Goal: Information Seeking & Learning: Find specific fact

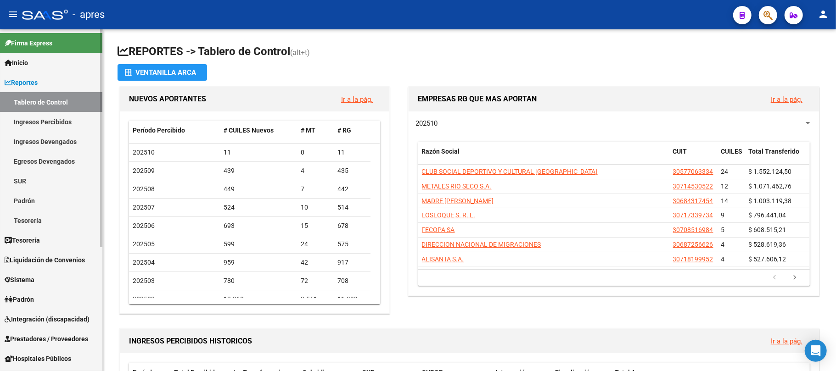
click at [49, 124] on link "Ingresos Percibidos" at bounding box center [51, 122] width 102 height 20
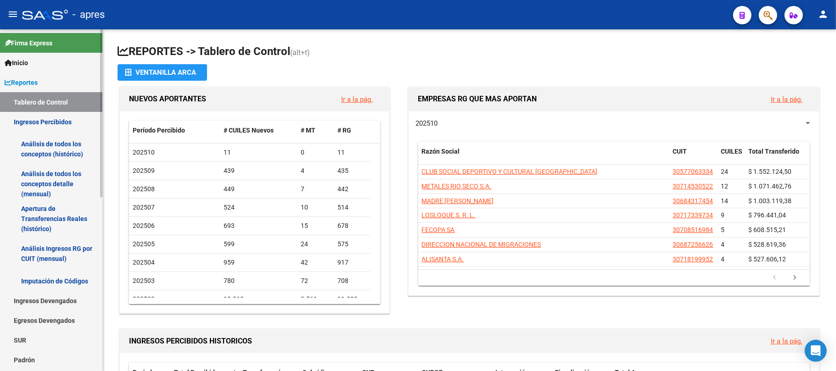
click at [50, 175] on link "Análisis de todos los conceptos detalle (mensual)" at bounding box center [51, 184] width 102 height 35
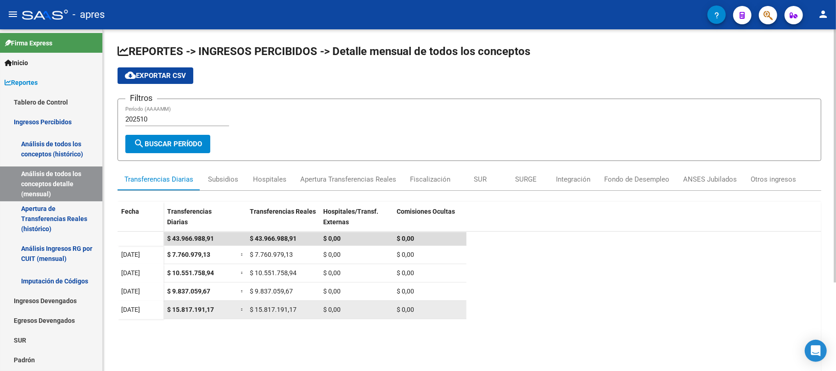
click at [192, 311] on span "$ 15.817.191,17" at bounding box center [190, 309] width 47 height 7
click at [193, 311] on span "$ 15.817.191,17" at bounding box center [190, 309] width 47 height 7
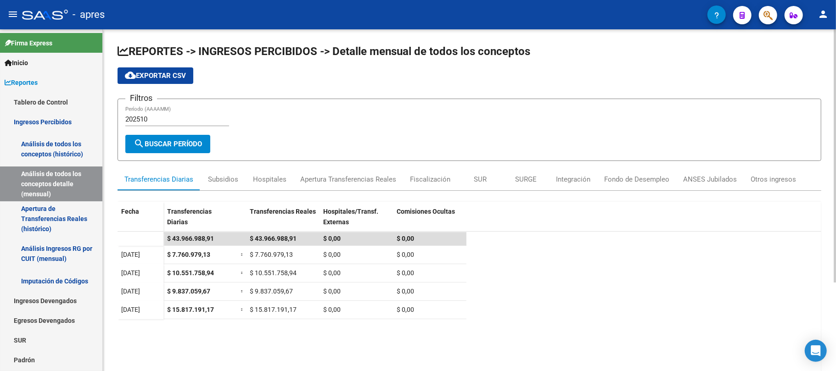
click at [217, 325] on datatable-body "$ 43.966.988,91 $ 43.966.988,91 $ 0,00 $ 0,00 [DATE] $ 7.760.979,13 = $ 7.760.9…" at bounding box center [470, 347] width 704 height 230
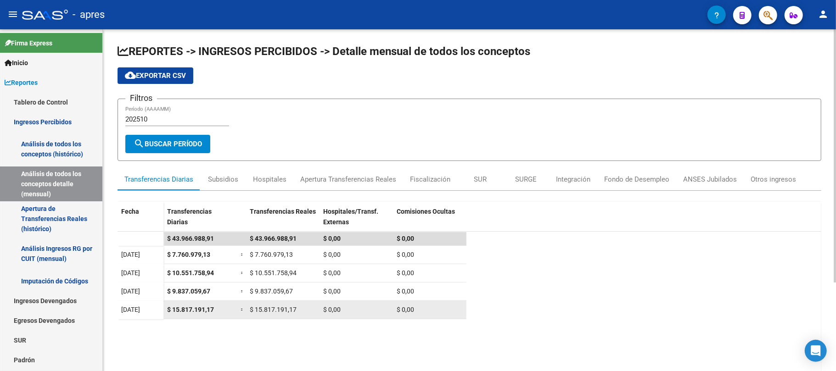
click at [204, 310] on span "$ 15.817.191,17" at bounding box center [190, 309] width 47 height 7
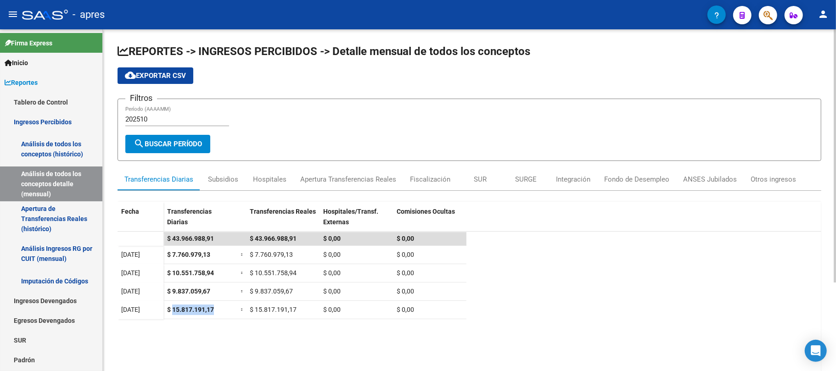
copy span "15.817.191,17"
click at [618, 76] on div "cloud_download Exportar CSV" at bounding box center [470, 75] width 704 height 17
